Goal: Navigation & Orientation: Find specific page/section

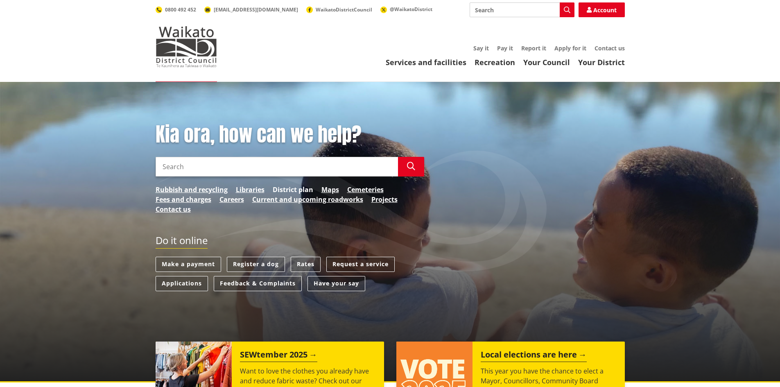
click at [300, 186] on link "District plan" at bounding box center [293, 190] width 41 height 10
click at [306, 189] on link "District plan" at bounding box center [293, 190] width 41 height 10
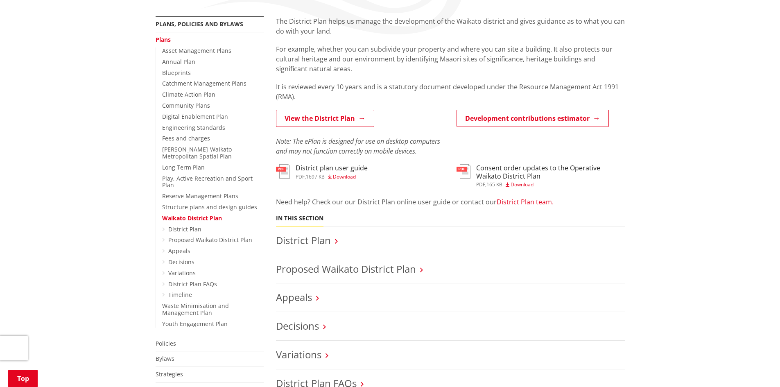
scroll to position [164, 0]
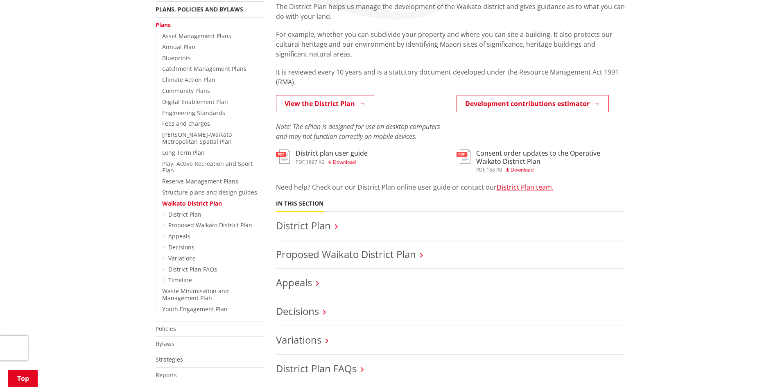
click at [166, 211] on ul "District Plan Proposed Waikato District Plan Appeals Decisions Variations Distr…" at bounding box center [212, 247] width 101 height 73
click at [175, 210] on link "District Plan" at bounding box center [184, 214] width 33 height 8
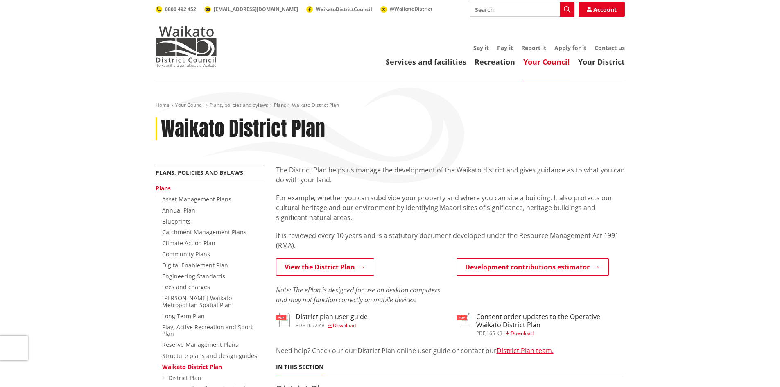
scroll to position [0, 0]
click at [551, 63] on link "Your Council" at bounding box center [546, 62] width 47 height 10
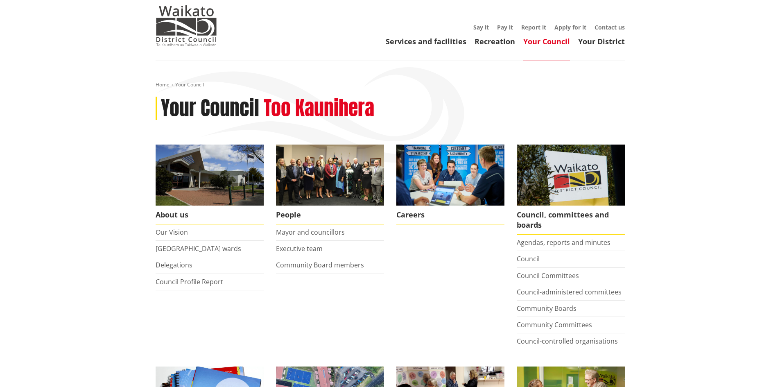
scroll to position [82, 0]
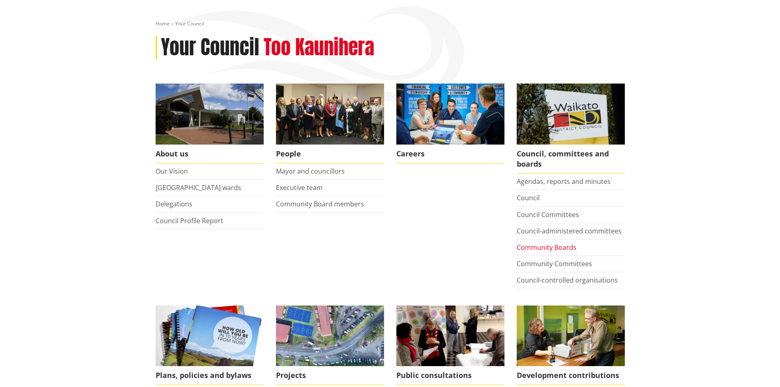
click at [556, 245] on link "Community Boards" at bounding box center [546, 247] width 60 height 9
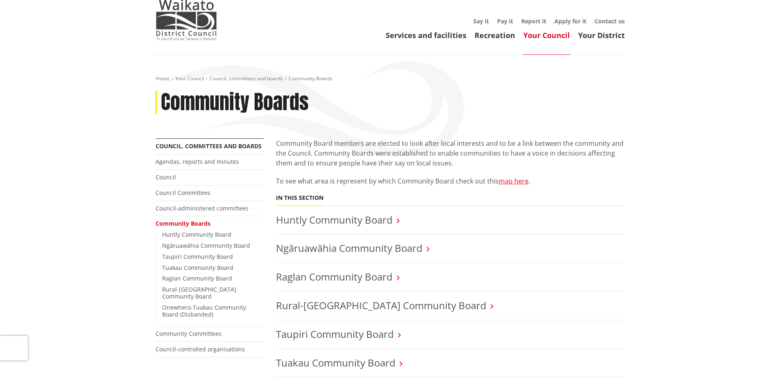
scroll to position [82, 0]
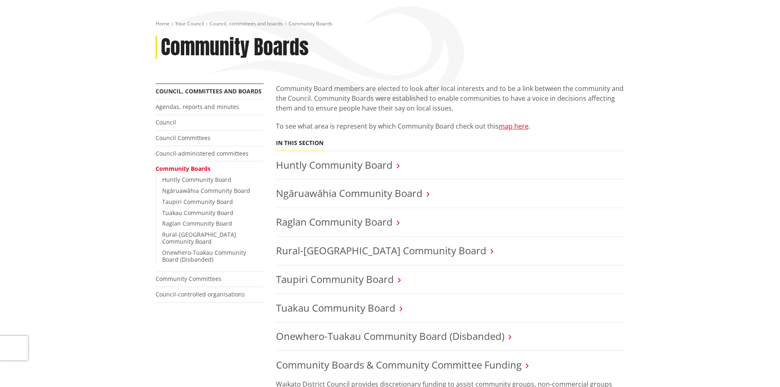
click at [357, 229] on li "Raglan Community Board" at bounding box center [450, 222] width 349 height 29
click at [363, 222] on link "Raglan Community Board" at bounding box center [334, 222] width 117 height 14
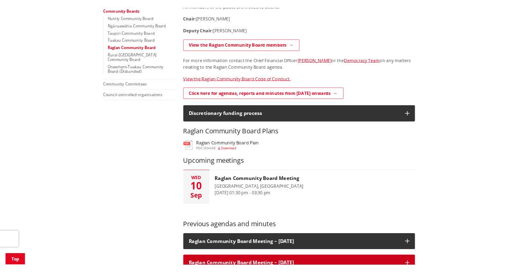
scroll to position [253, 0]
